Goal: Task Accomplishment & Management: Manage account settings

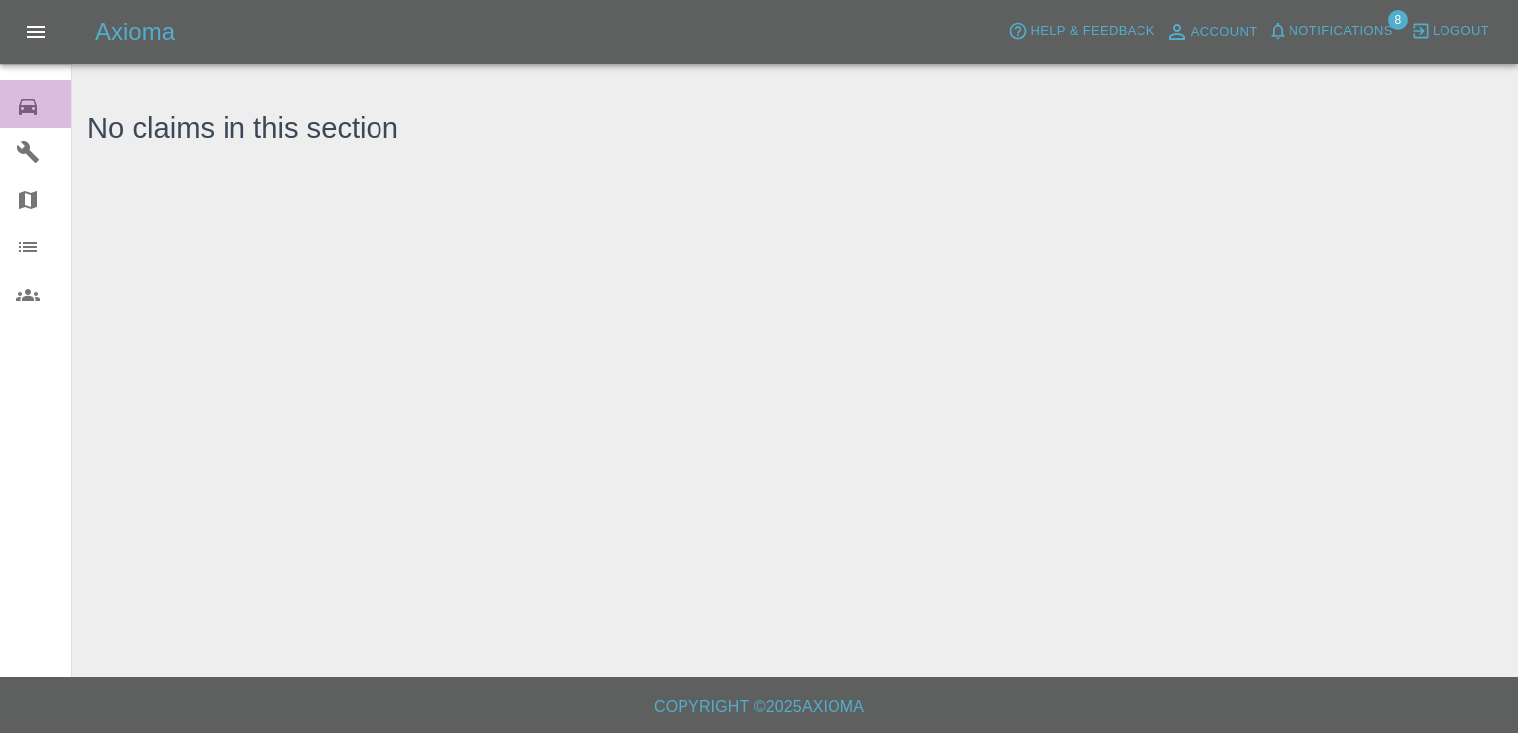
click at [16, 110] on icon at bounding box center [28, 107] width 24 height 24
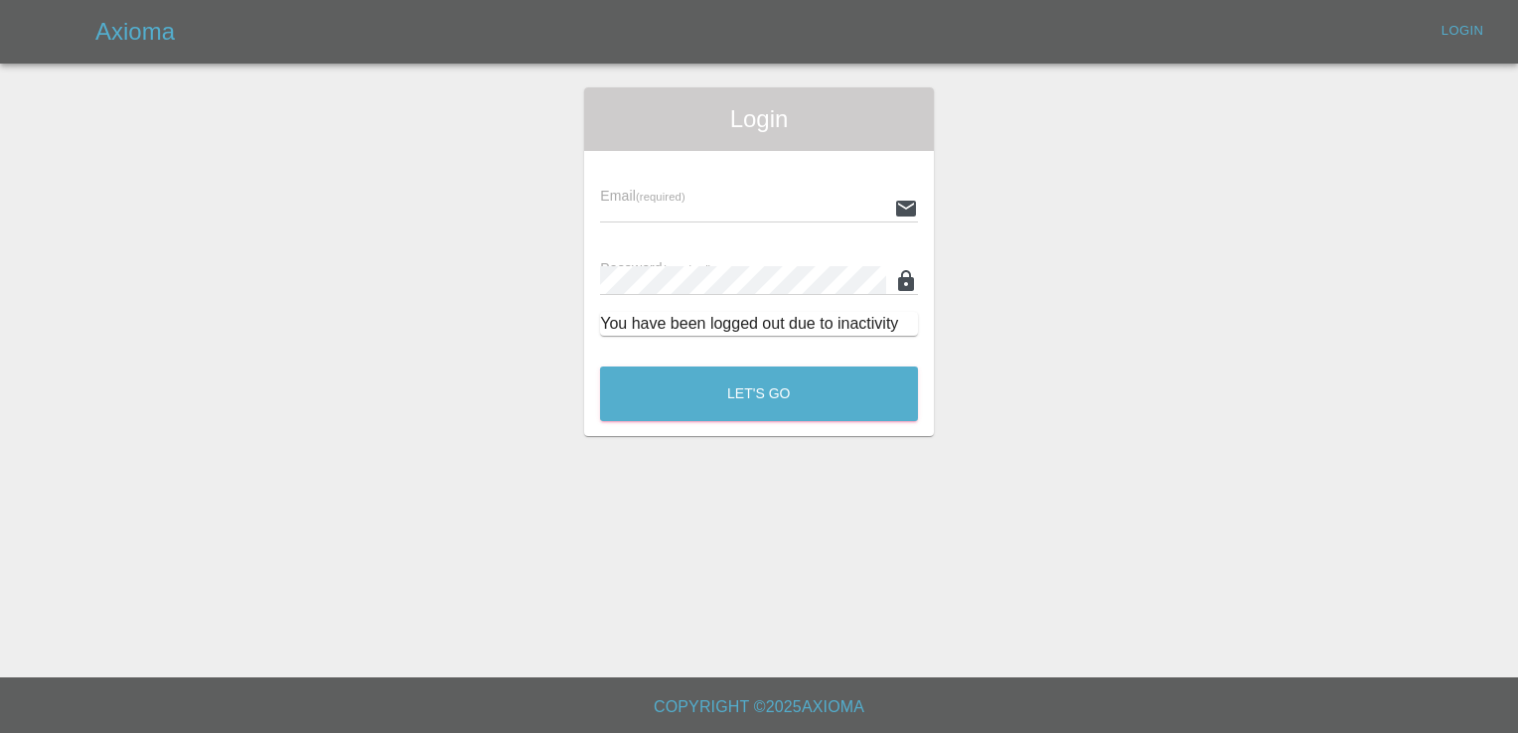
type input "[EMAIL_ADDRESS][DOMAIN_NAME]"
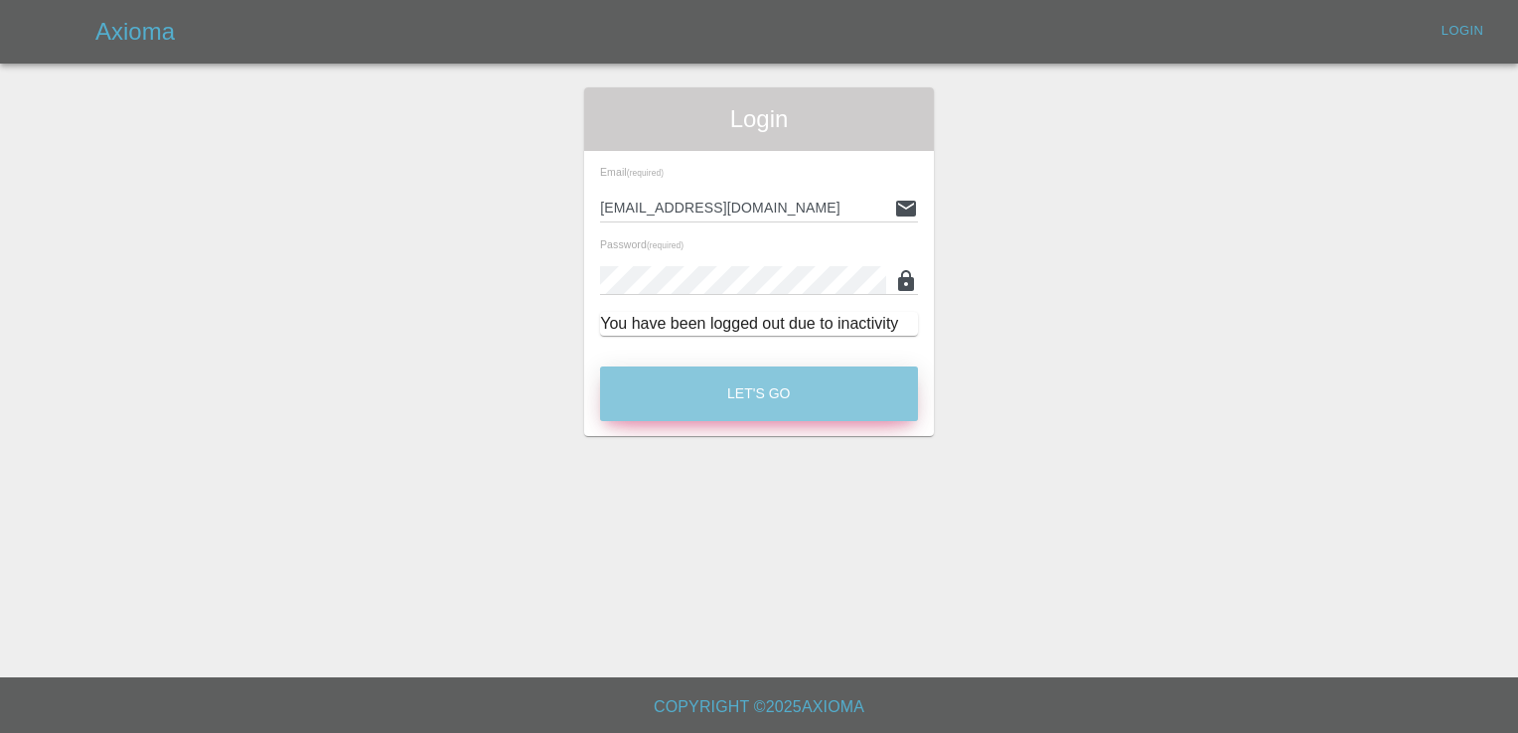
click at [692, 388] on button "Let's Go" at bounding box center [759, 394] width 318 height 55
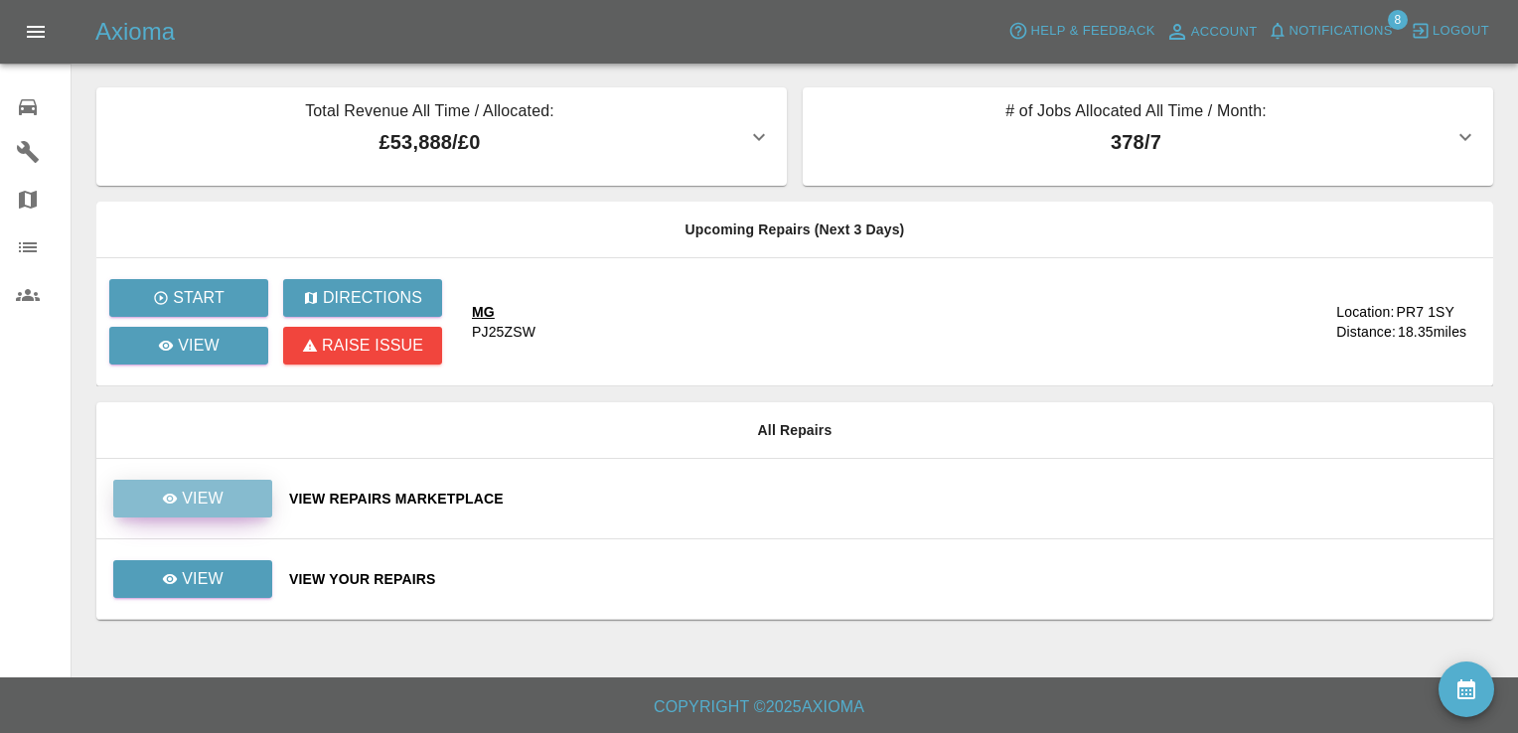
click at [250, 493] on link "View" at bounding box center [192, 499] width 159 height 38
